Goal: Find specific page/section: Find specific page/section

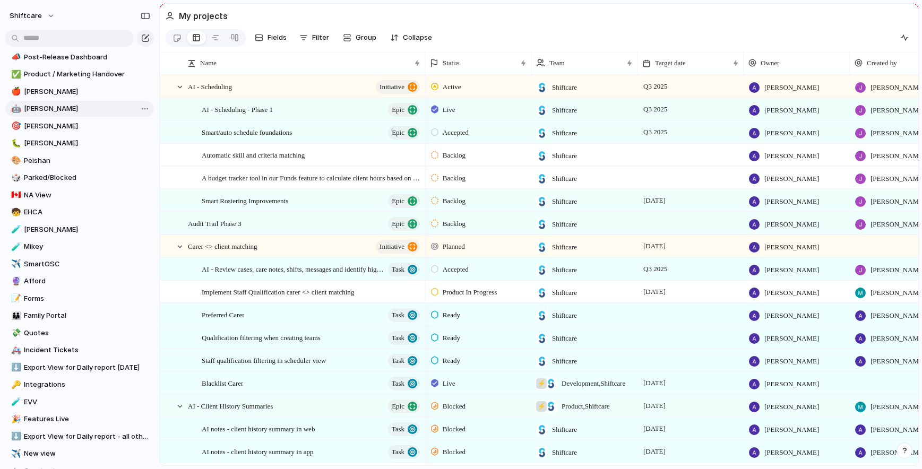
scroll to position [227, 0]
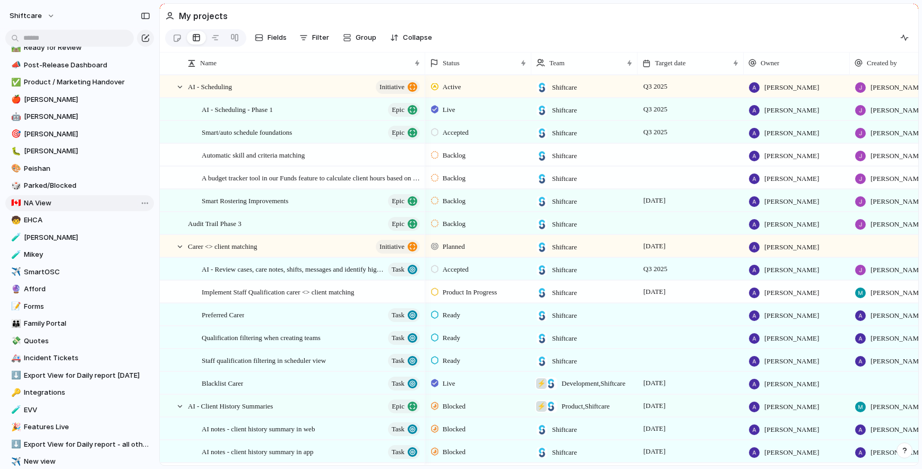
click at [40, 204] on span "NA View" at bounding box center [87, 203] width 126 height 11
